Goal: Communication & Community: Participate in discussion

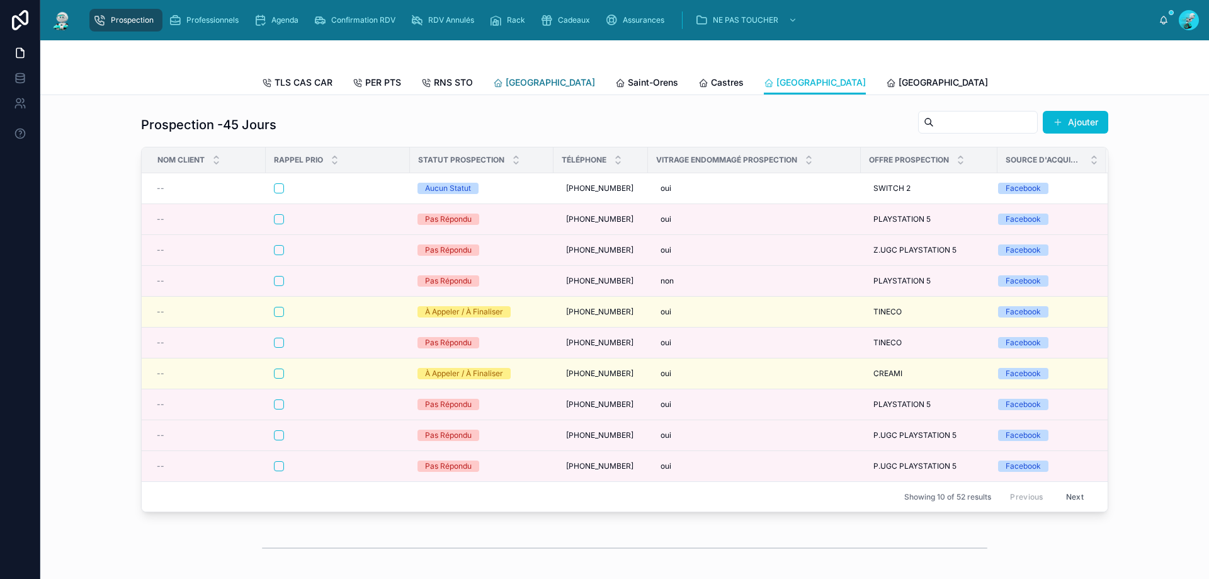
click at [521, 88] on span "[GEOGRAPHIC_DATA]" at bounding box center [550, 82] width 89 height 13
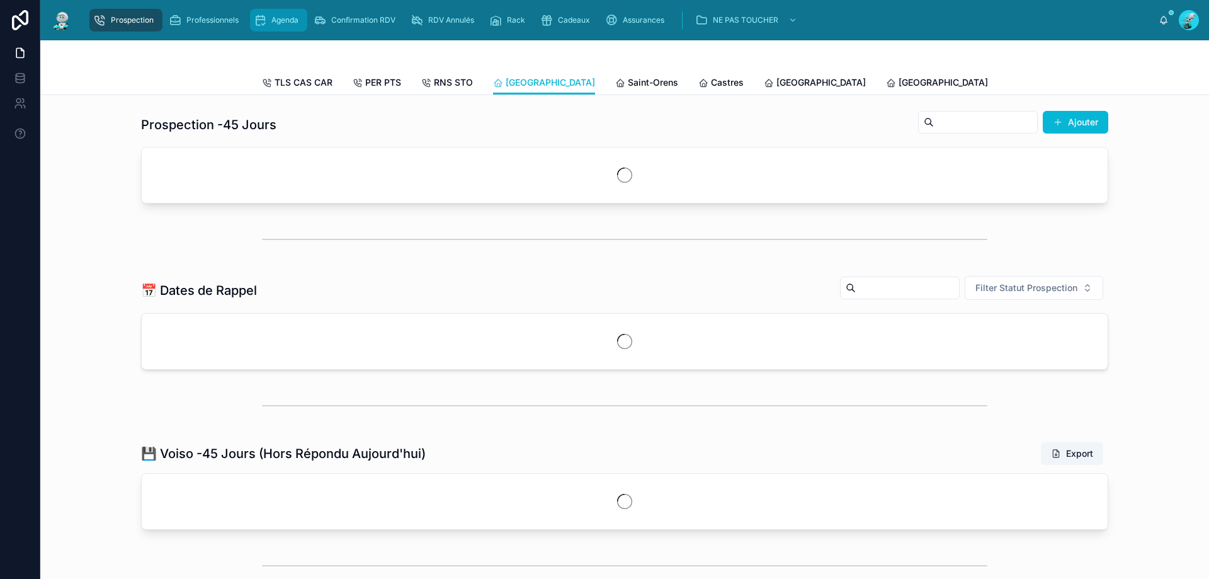
click at [281, 17] on span "Agenda" at bounding box center [284, 20] width 27 height 10
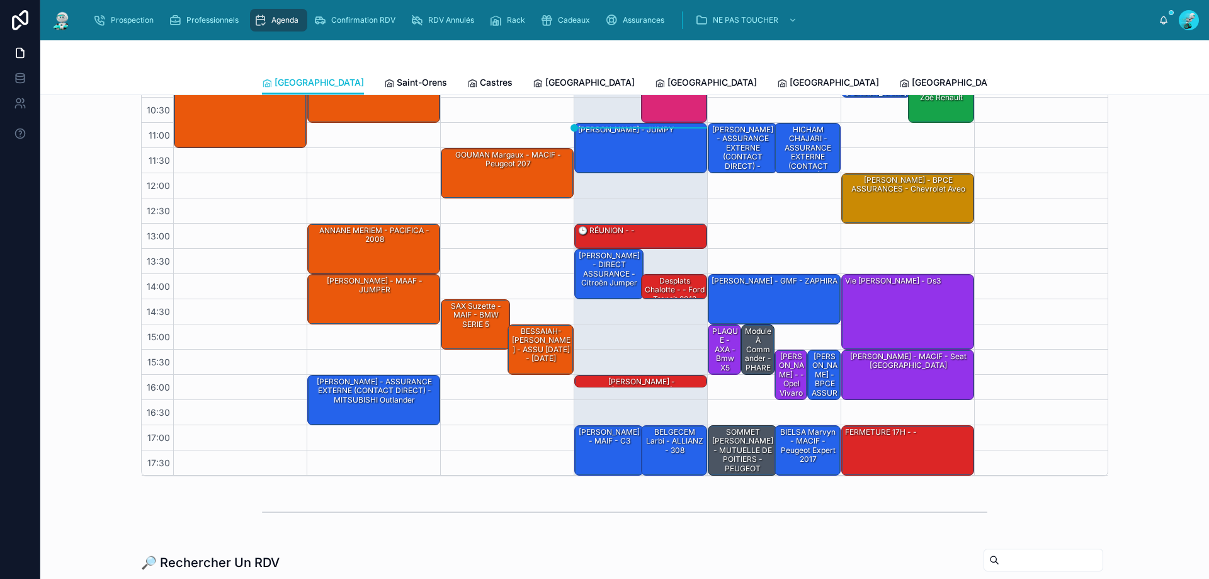
scroll to position [63, 0]
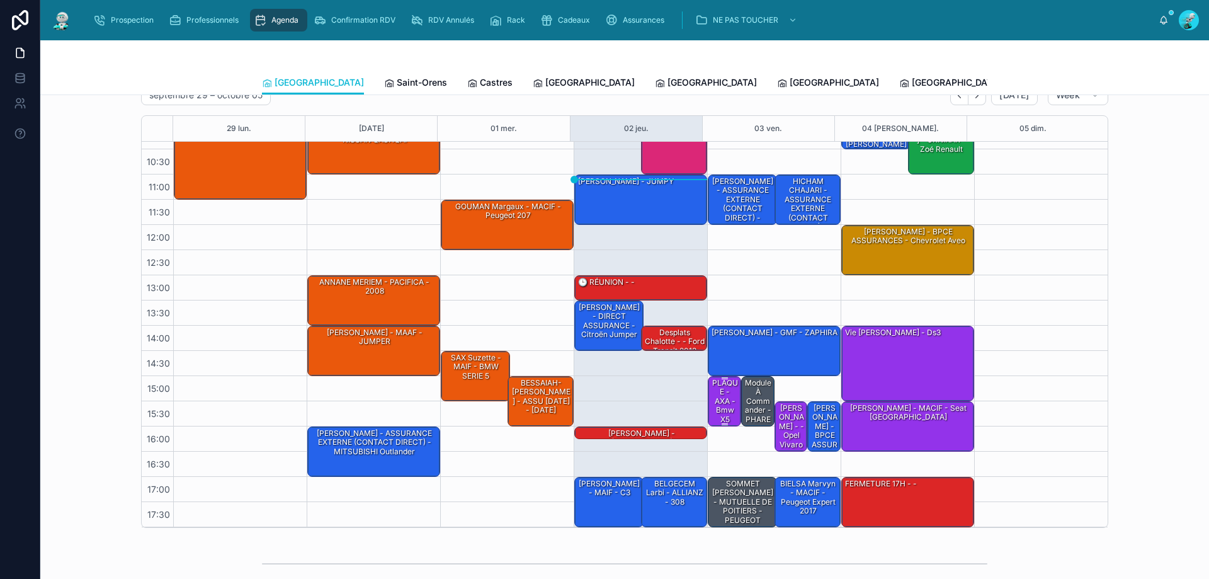
click at [721, 404] on div "PLAQUE - AXA - bmw x5" at bounding box center [725, 401] width 30 height 48
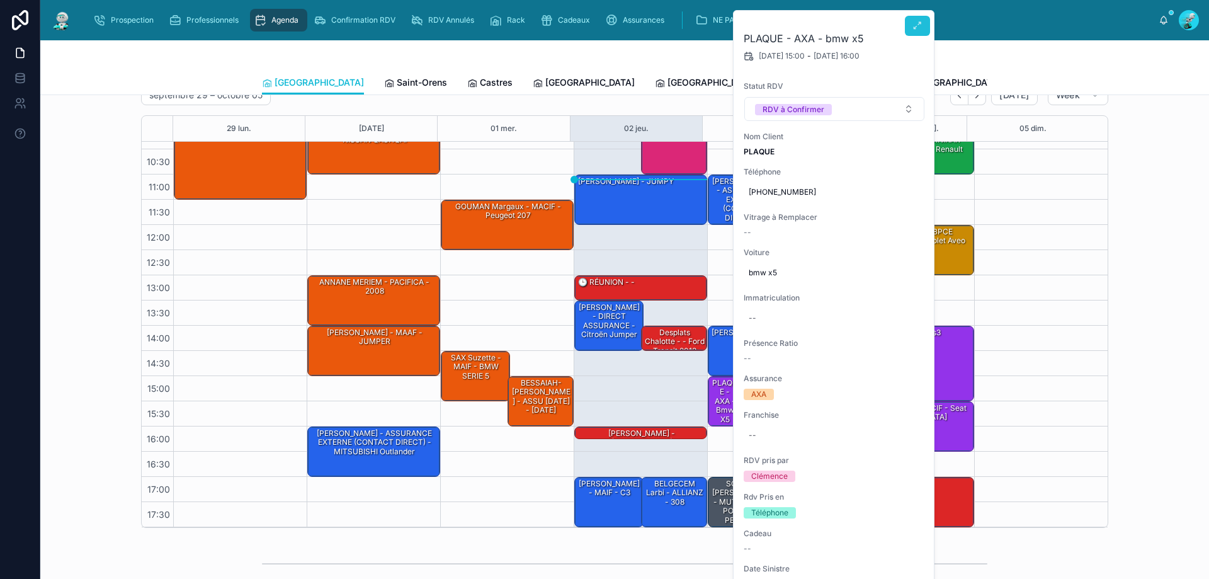
click at [923, 33] on button at bounding box center [917, 26] width 25 height 20
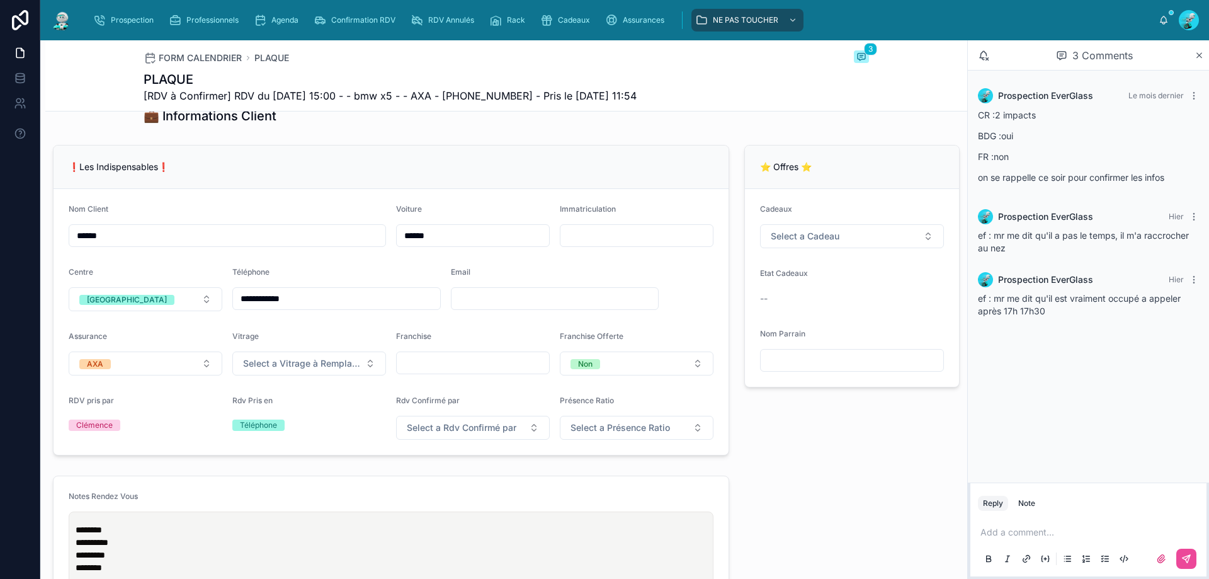
scroll to position [315, 0]
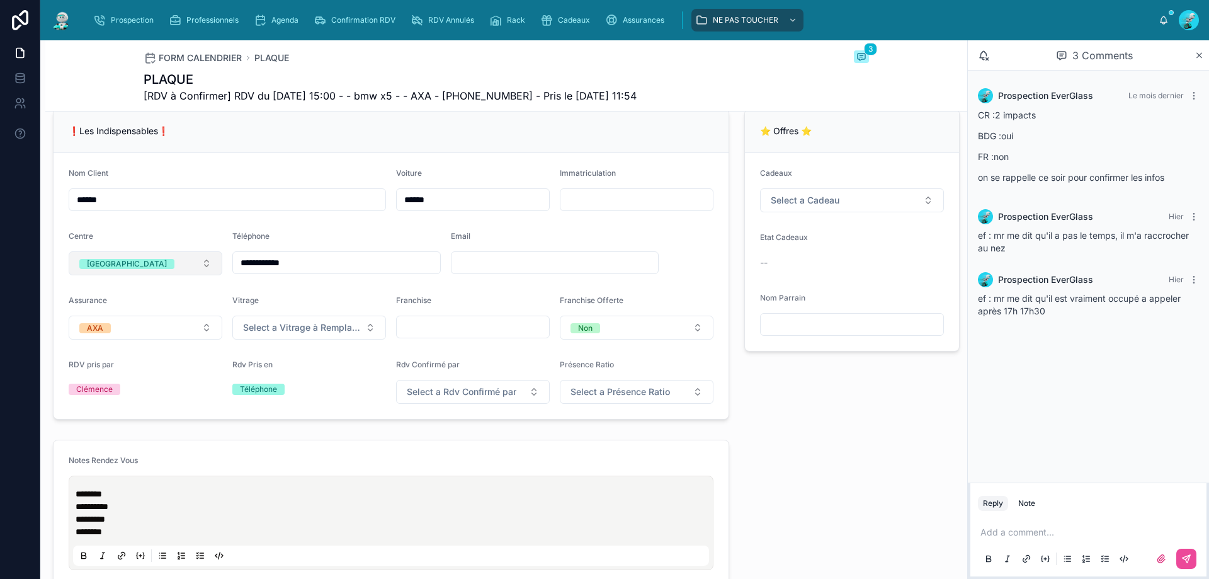
drag, startPoint x: 334, startPoint y: 269, endPoint x: 150, endPoint y: 281, distance: 184.9
click at [150, 281] on form "**********" at bounding box center [391, 286] width 675 height 266
click at [1031, 524] on div "Add a comment..." at bounding box center [1088, 544] width 221 height 53
click at [1030, 527] on p at bounding box center [1090, 532] width 221 height 13
click at [1187, 553] on icon at bounding box center [1186, 558] width 10 height 10
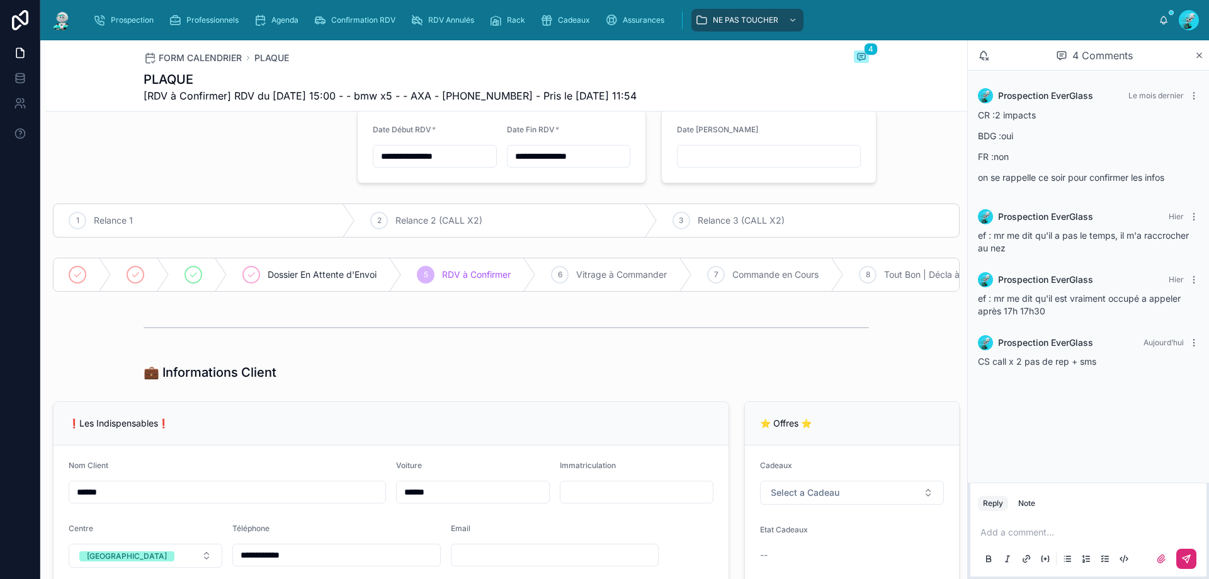
scroll to position [0, 0]
